Goal: Task Accomplishment & Management: Manage account settings

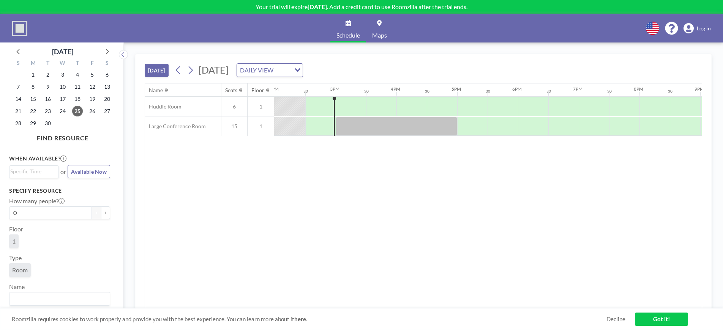
scroll to position [0, 851]
click at [706, 30] on span "Log in" at bounding box center [704, 28] width 14 height 7
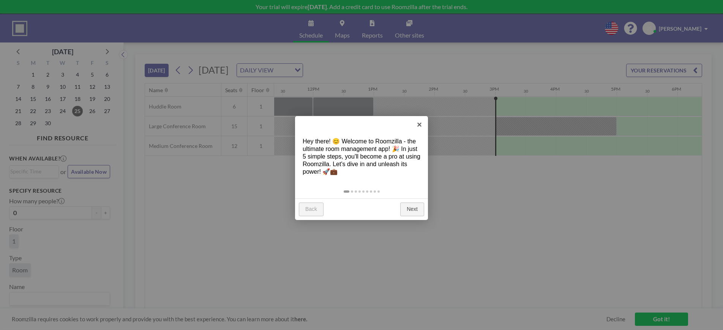
scroll to position [0, 851]
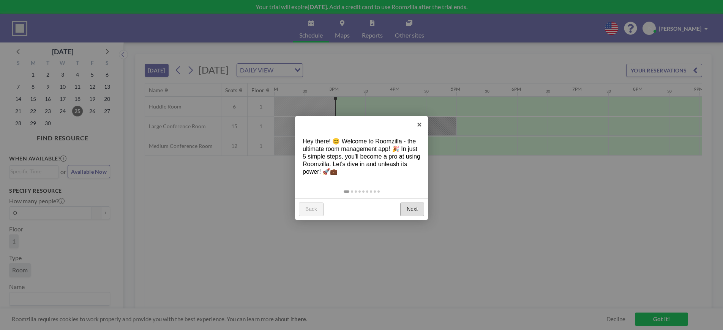
click at [412, 212] on link "Next" at bounding box center [412, 210] width 24 height 14
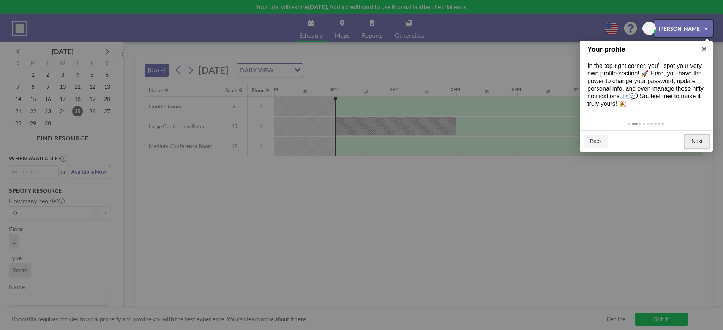
click at [693, 145] on link "Next" at bounding box center [697, 142] width 24 height 14
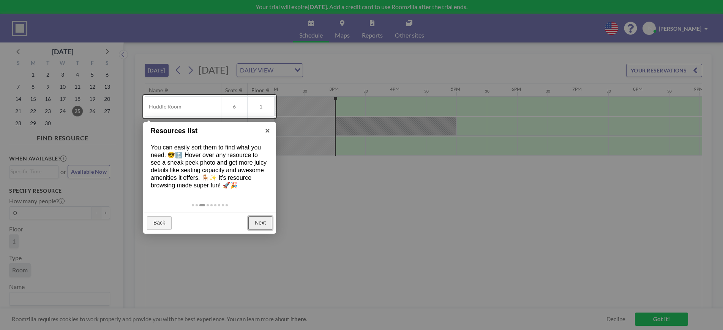
click at [264, 223] on link "Next" at bounding box center [260, 224] width 24 height 14
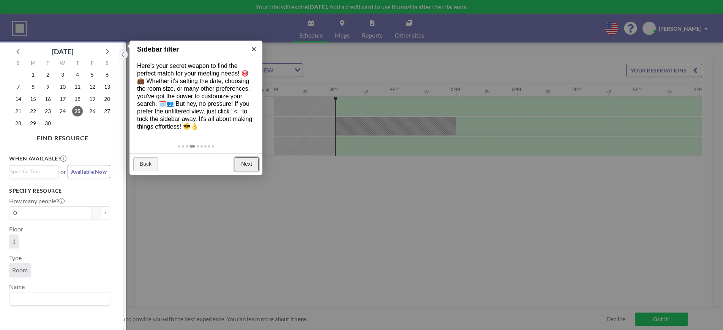
scroll to position [2, 0]
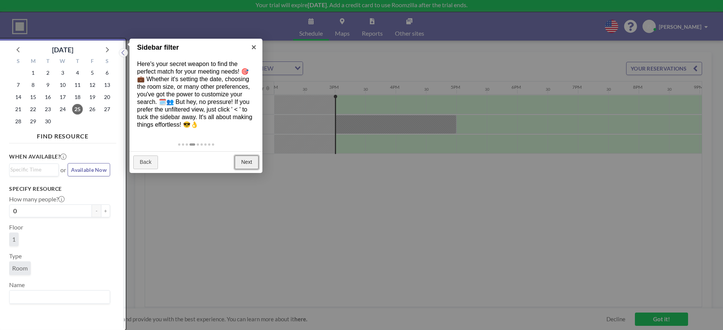
click at [245, 163] on link "Next" at bounding box center [247, 163] width 24 height 14
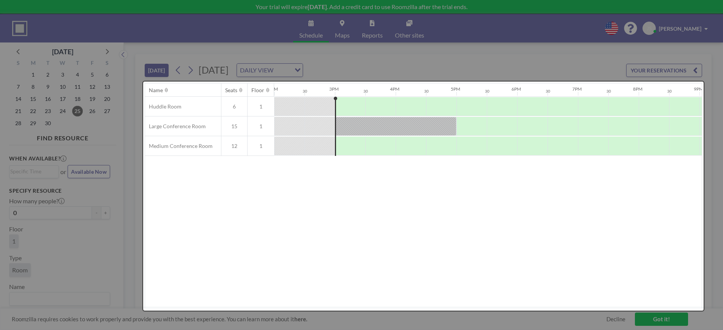
scroll to position [0, 0]
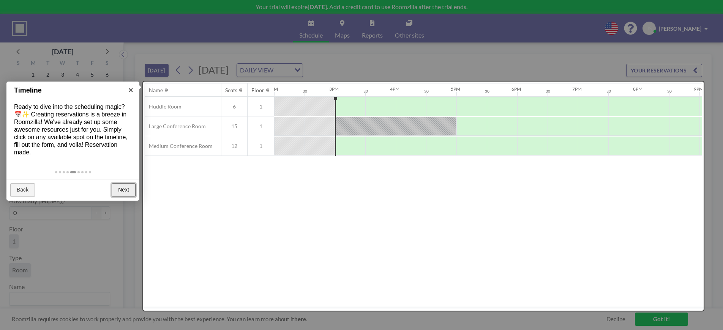
click at [128, 189] on link "Next" at bounding box center [124, 190] width 24 height 14
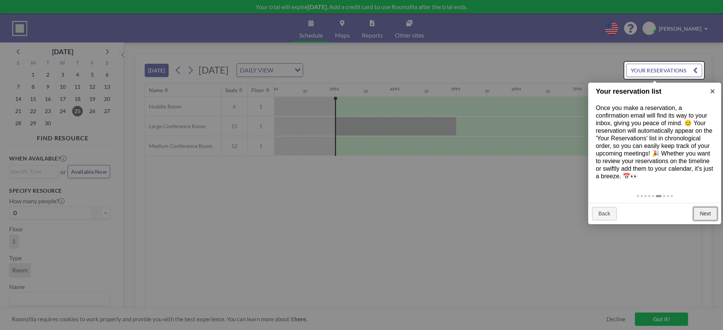
click at [704, 212] on link "Next" at bounding box center [706, 214] width 24 height 14
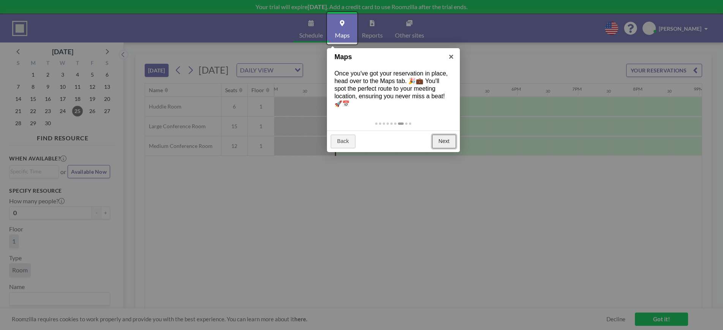
click at [446, 143] on link "Next" at bounding box center [444, 142] width 24 height 14
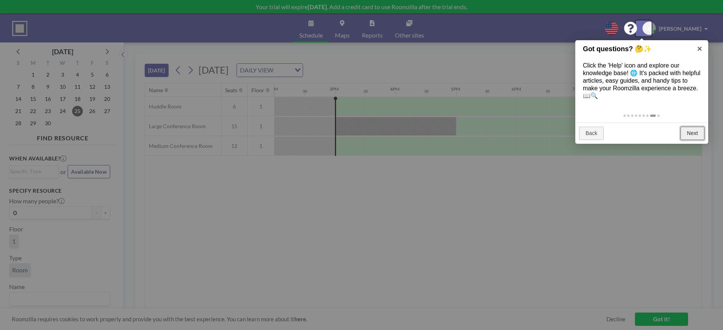
click at [689, 139] on link "Next" at bounding box center [693, 134] width 24 height 14
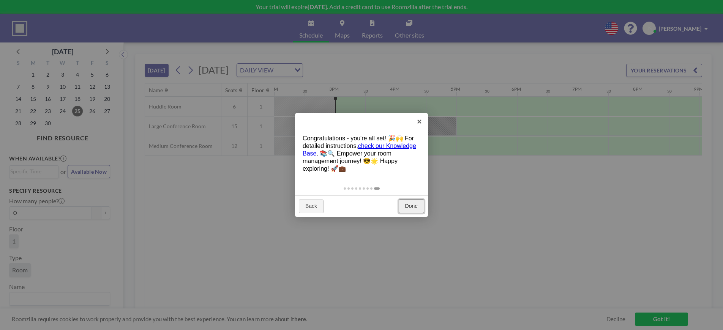
click at [405, 209] on link "Done" at bounding box center [411, 207] width 25 height 14
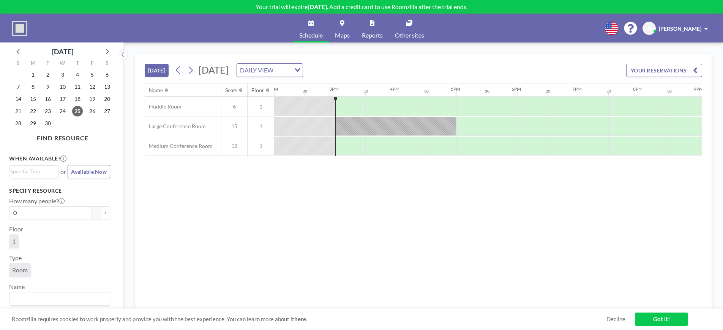
click at [699, 28] on span "[PERSON_NAME]" at bounding box center [680, 28] width 43 height 6
click at [589, 32] on div "Schedule Maps Reports Other sites English Polski 日本語 Española JS Jason Smith Pr…" at bounding box center [361, 28] width 723 height 28
click at [411, 28] on link "Other sites" at bounding box center [409, 28] width 41 height 28
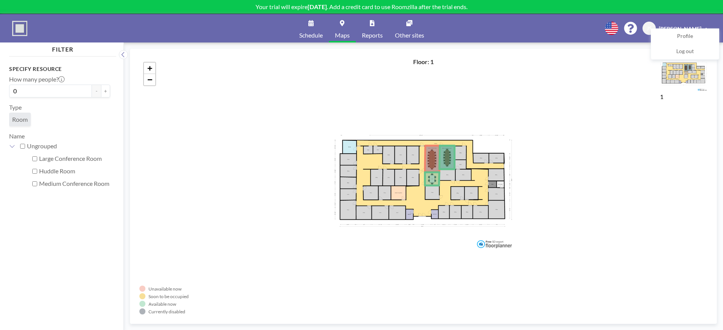
click at [302, 33] on span "Schedule" at bounding box center [311, 35] width 24 height 6
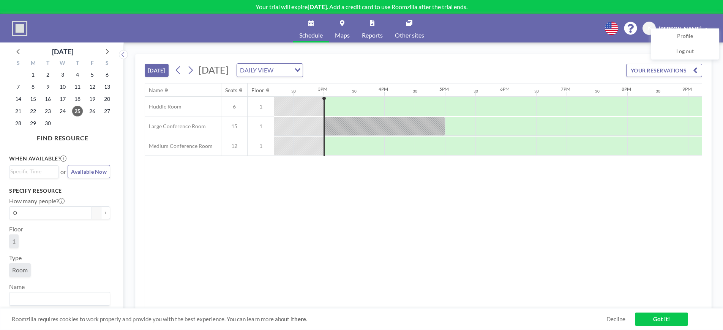
scroll to position [0, 881]
click at [341, 32] on span "Maps" at bounding box center [342, 35] width 15 height 6
click at [568, 215] on div "Name Seats Floor 12AM 30 1AM 30 2AM 30 3AM 30 4AM 30 5AM 30 6AM 30 7AM 30 8AM 3…" at bounding box center [423, 197] width 557 height 226
click at [621, 321] on link "Decline" at bounding box center [616, 319] width 19 height 7
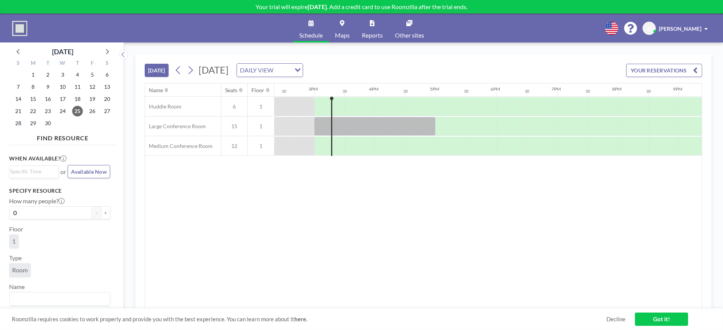
scroll to position [0, 881]
click at [700, 29] on span "[PERSON_NAME]" at bounding box center [680, 28] width 43 height 6
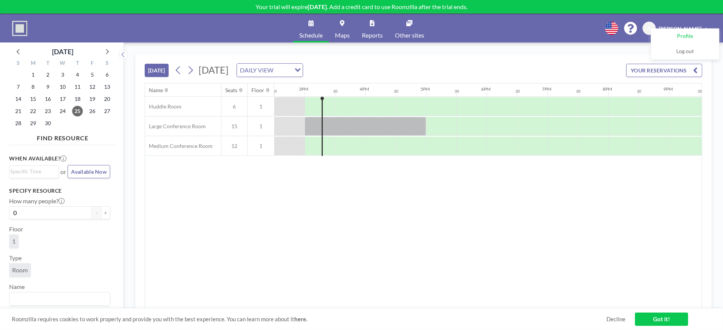
click at [688, 37] on span "Profile" at bounding box center [685, 37] width 16 height 8
